Goal: Navigation & Orientation: Find specific page/section

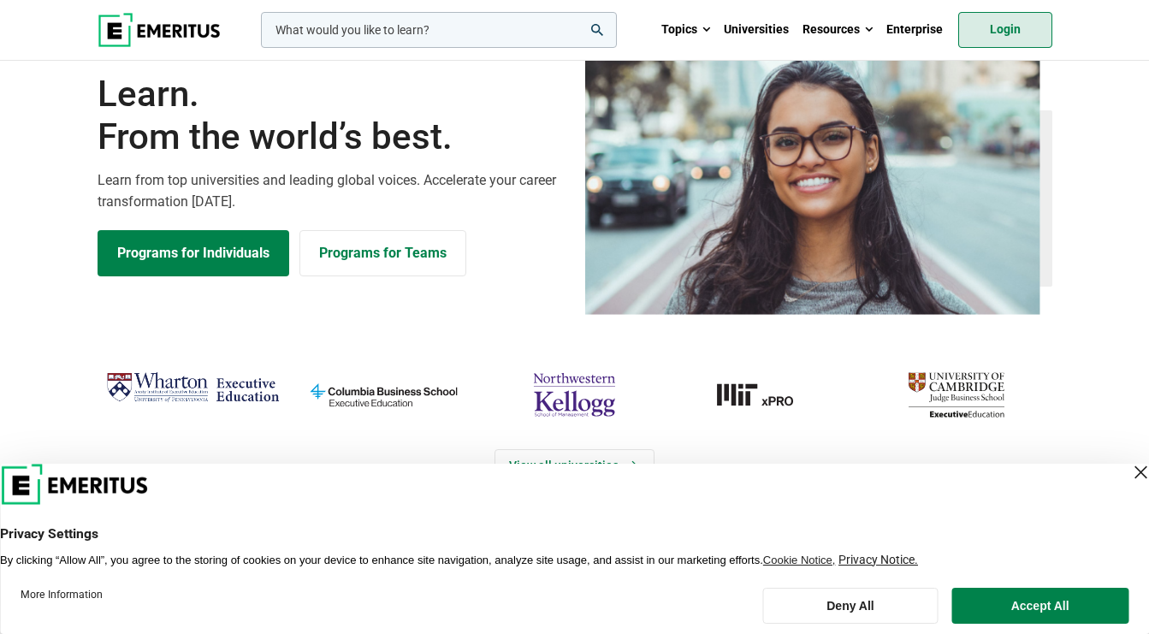
click at [1025, 25] on link "Login" at bounding box center [1006, 30] width 94 height 36
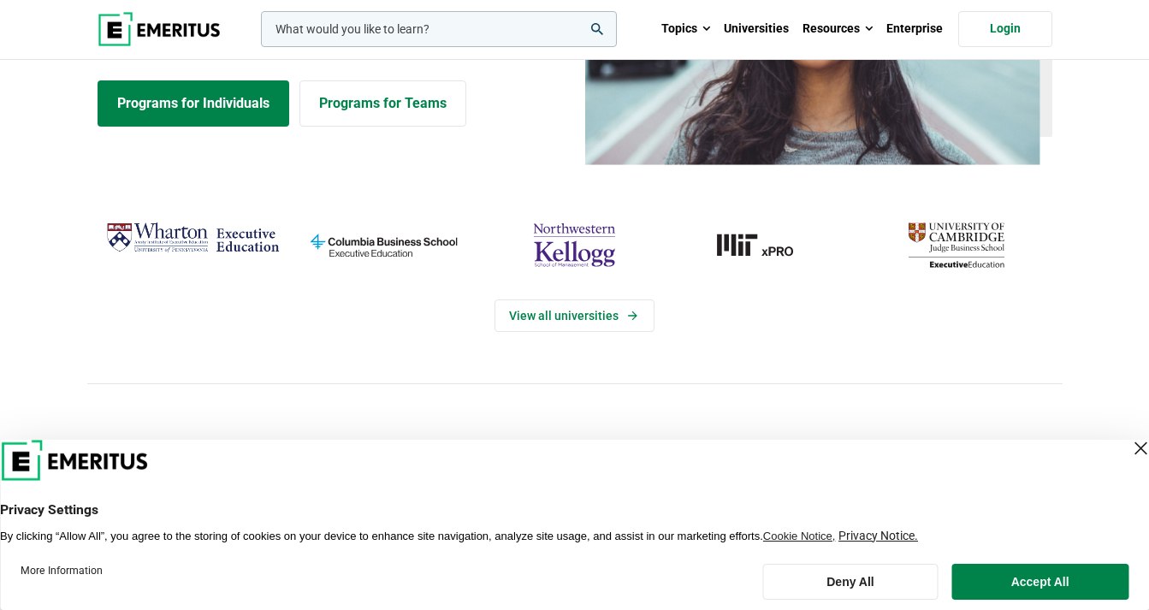
scroll to position [312, 0]
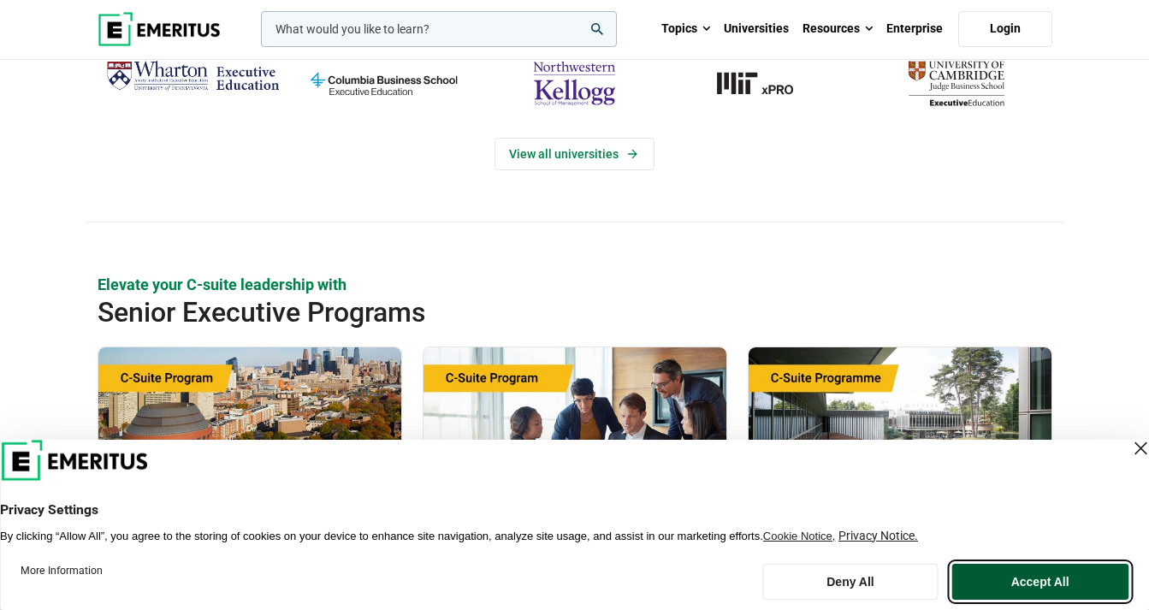
click at [1030, 582] on button "Accept All" at bounding box center [1040, 582] width 177 height 36
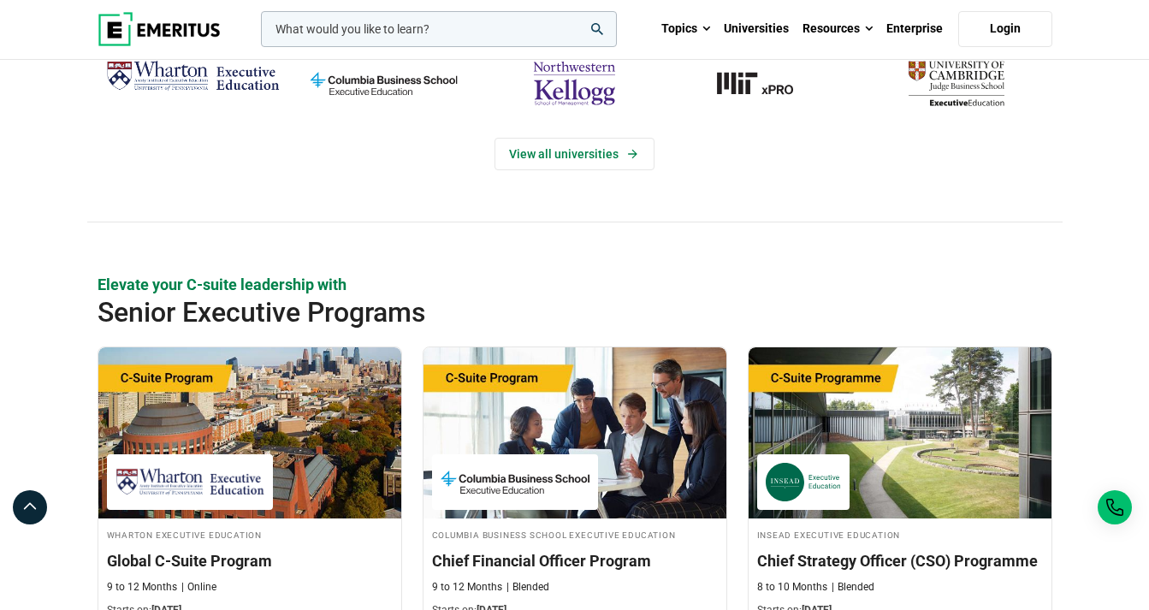
scroll to position [0, 0]
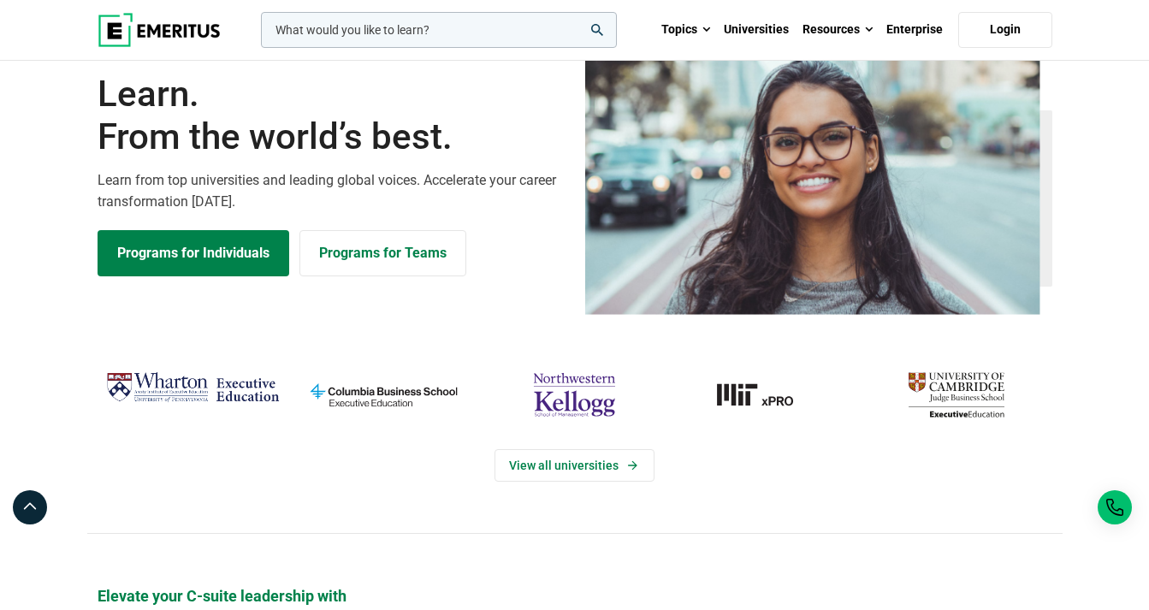
click at [134, 26] on img at bounding box center [159, 30] width 123 height 34
click at [162, 23] on img at bounding box center [159, 30] width 123 height 34
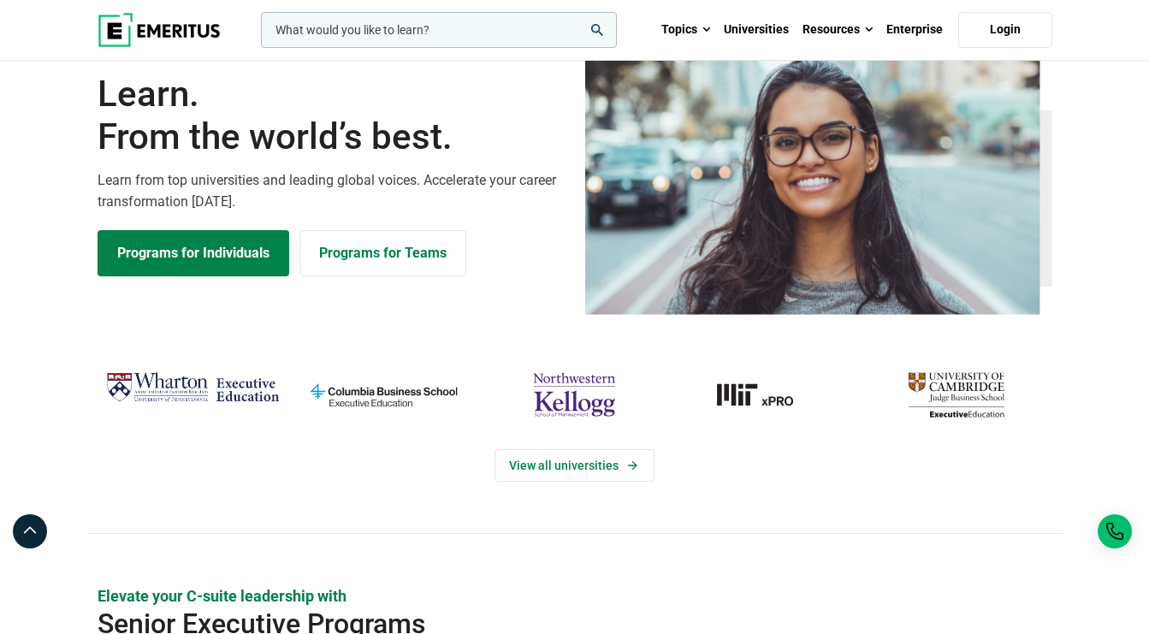
click at [318, 150] on h1 "Learn. From the world’s best." at bounding box center [331, 116] width 467 height 86
click at [466, 349] on div "Learn. From the world’s best. Learn from top universities and leading global vo…" at bounding box center [574, 191] width 1149 height 315
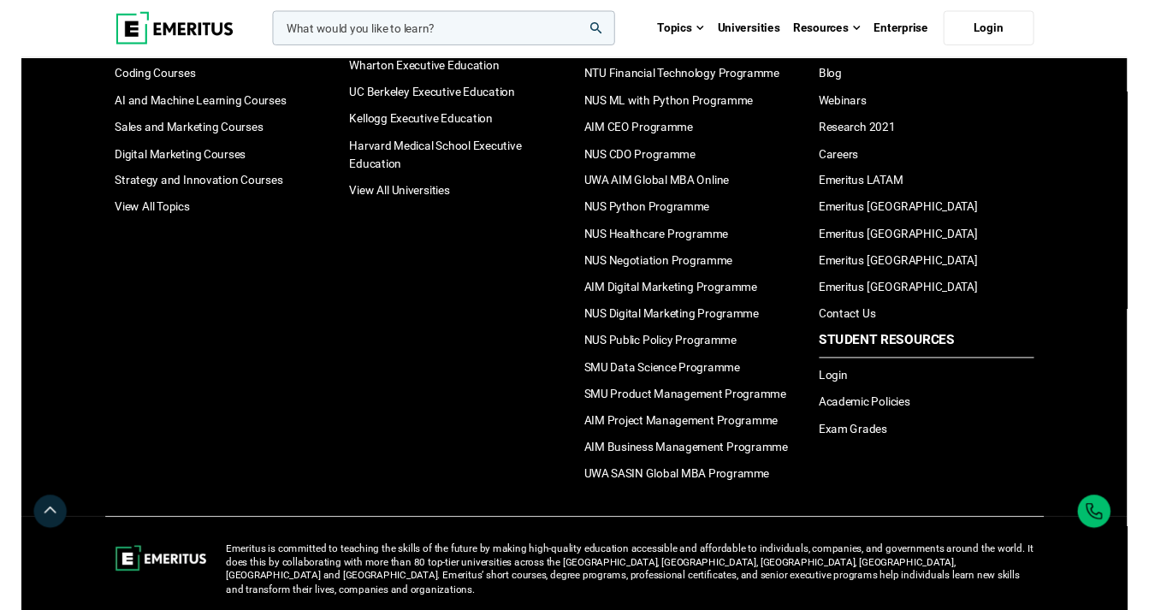
scroll to position [5864, 0]
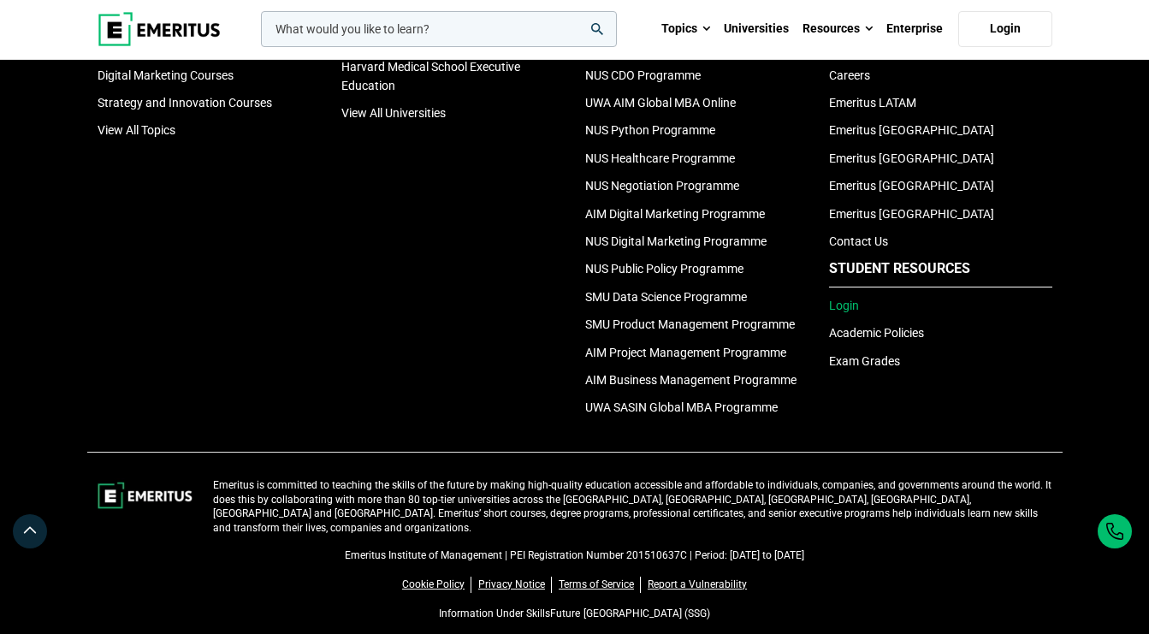
click at [845, 312] on link "Login" at bounding box center [844, 306] width 30 height 14
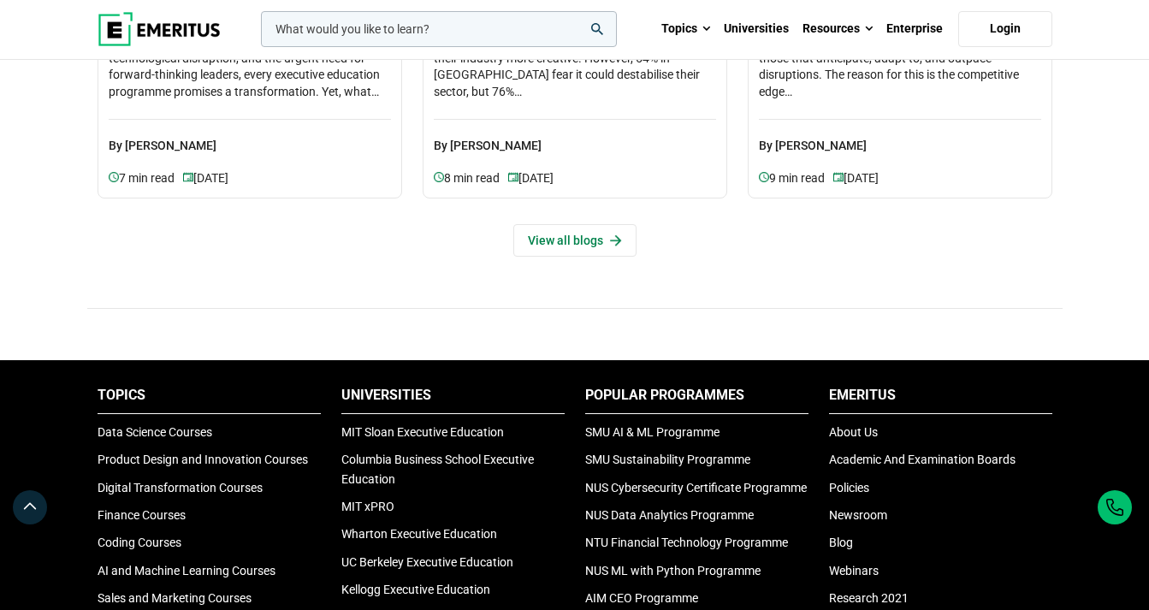
scroll to position [6017, 0]
